Goal: Information Seeking & Learning: Compare options

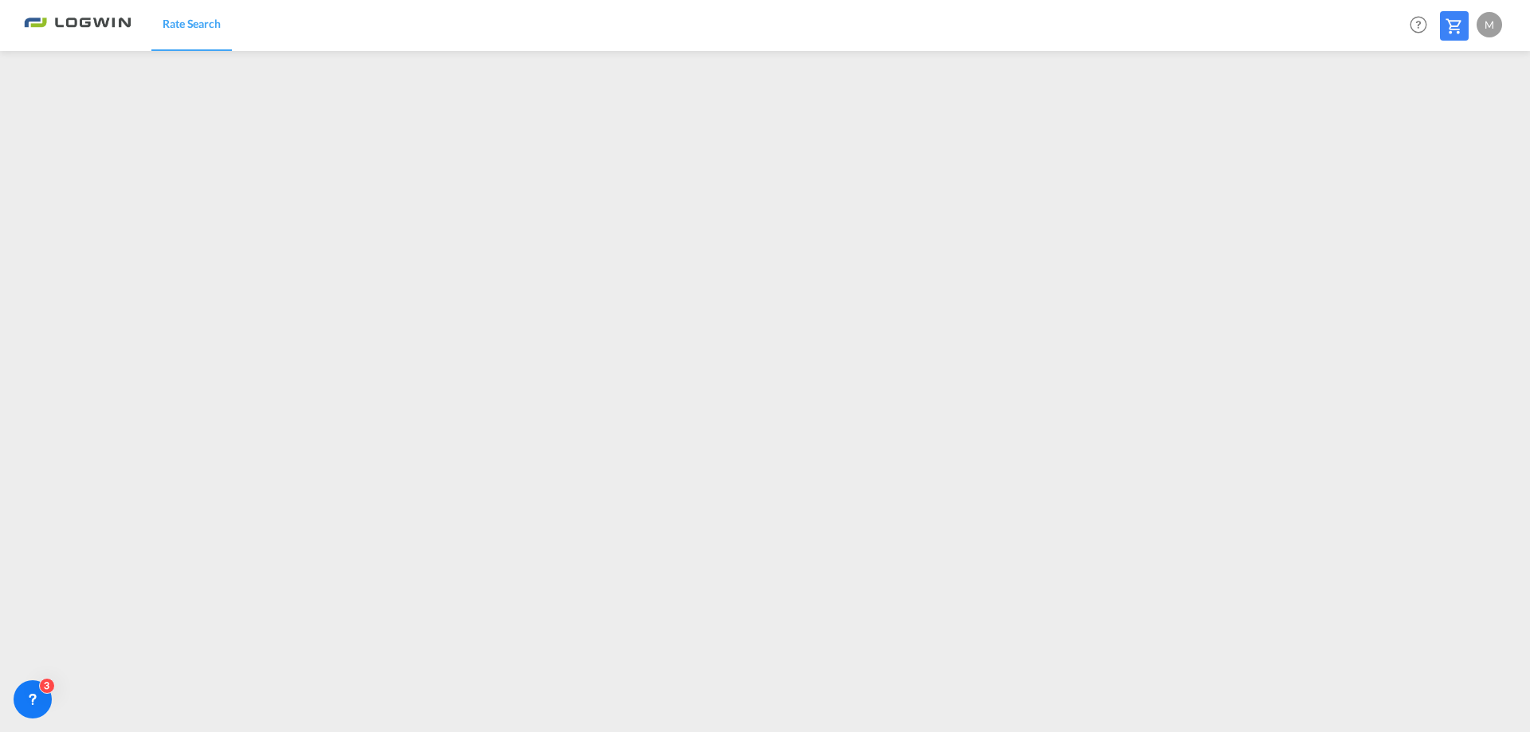
click at [306, 729] on md-content "Rate Search Help Resources Product Release M My Profile Logout" at bounding box center [765, 366] width 1530 height 732
click at [1490, 28] on div "M" at bounding box center [1490, 25] width 26 height 26
click at [1463, 122] on button "Logout" at bounding box center [1471, 122] width 104 height 32
